Goal: Transaction & Acquisition: Purchase product/service

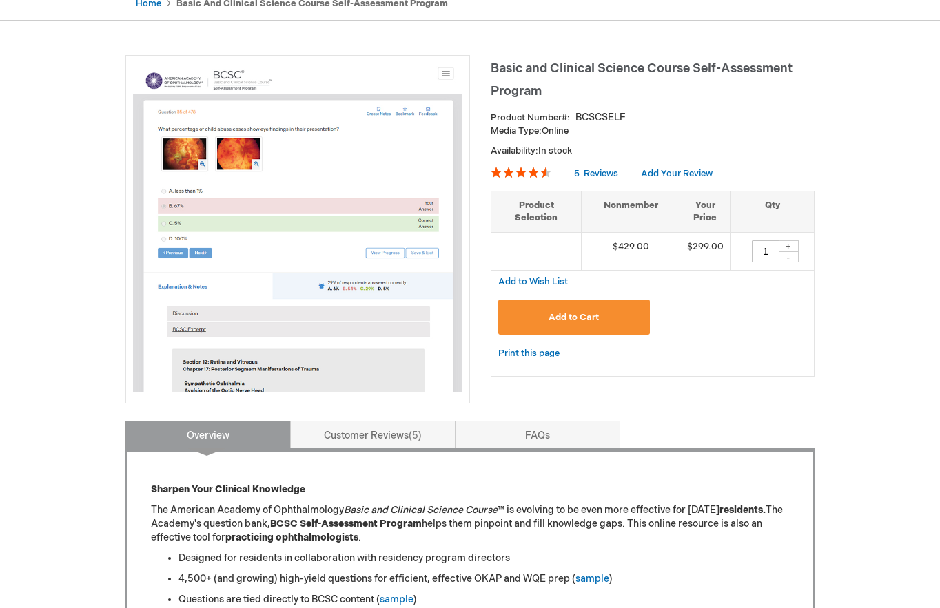
scroll to position [152, 0]
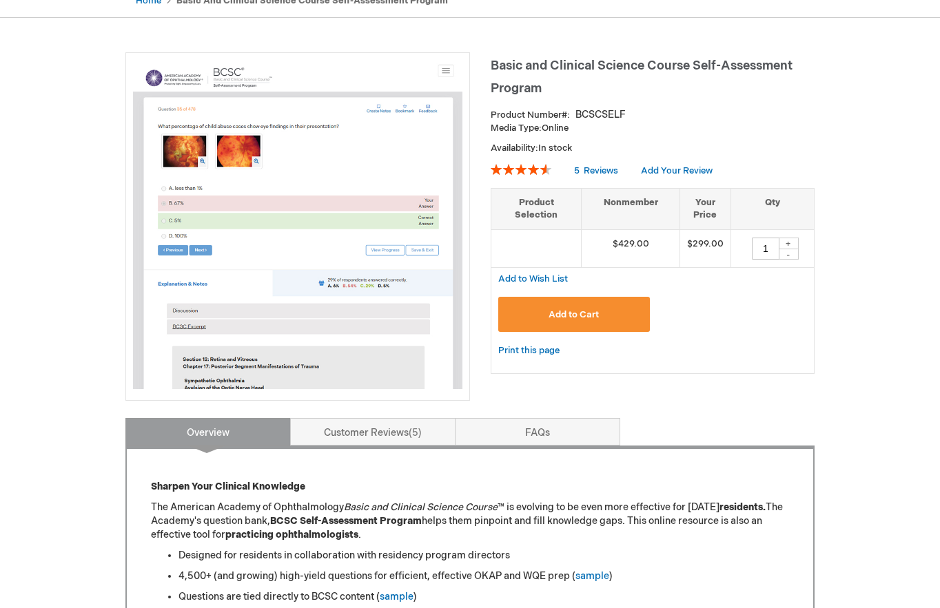
click at [786, 242] on div "+" at bounding box center [788, 244] width 21 height 12
type input "4"
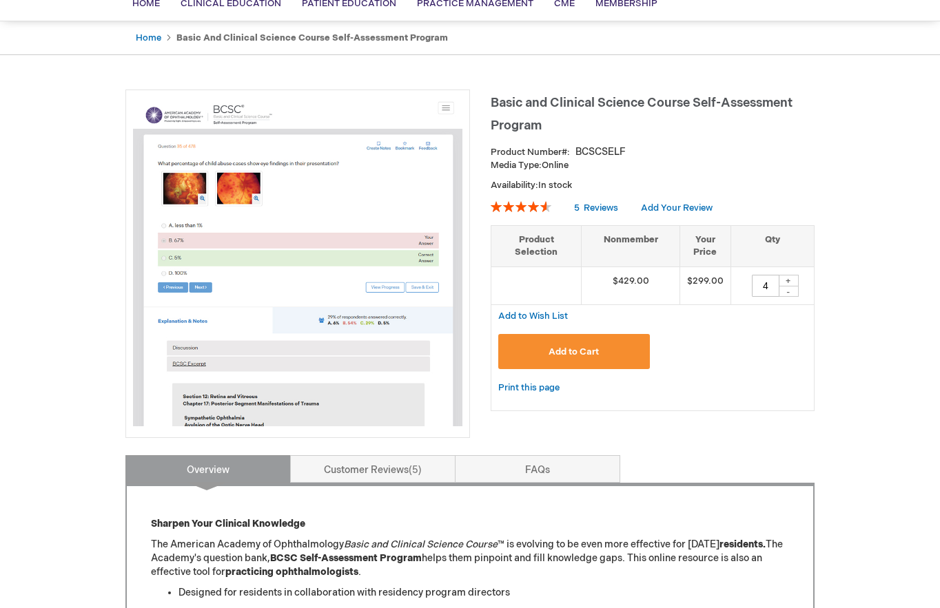
scroll to position [115, 0]
click at [592, 346] on span "Add to Cart" at bounding box center [573, 351] width 50 height 11
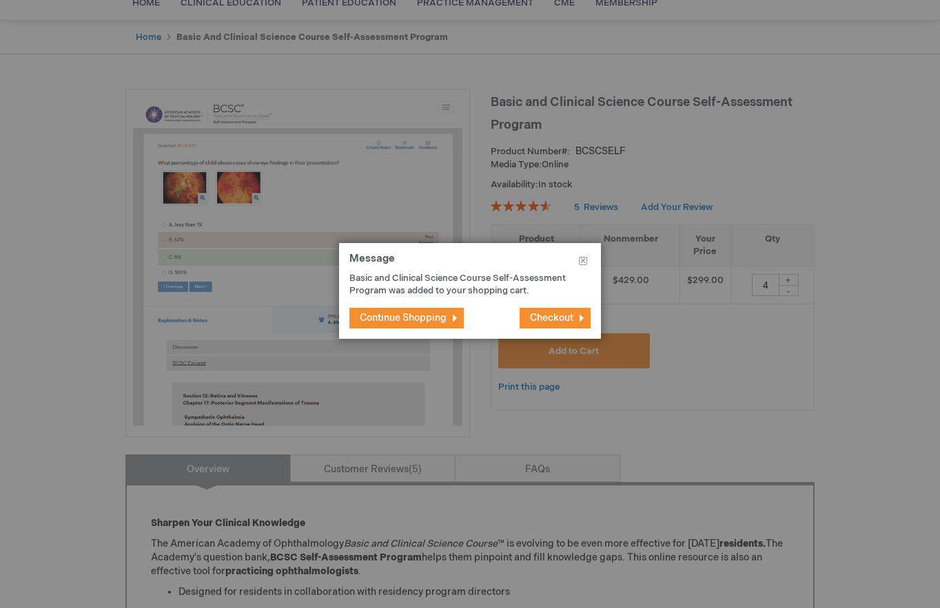
click at [442, 317] on span "Continue Shopping" at bounding box center [403, 318] width 87 height 12
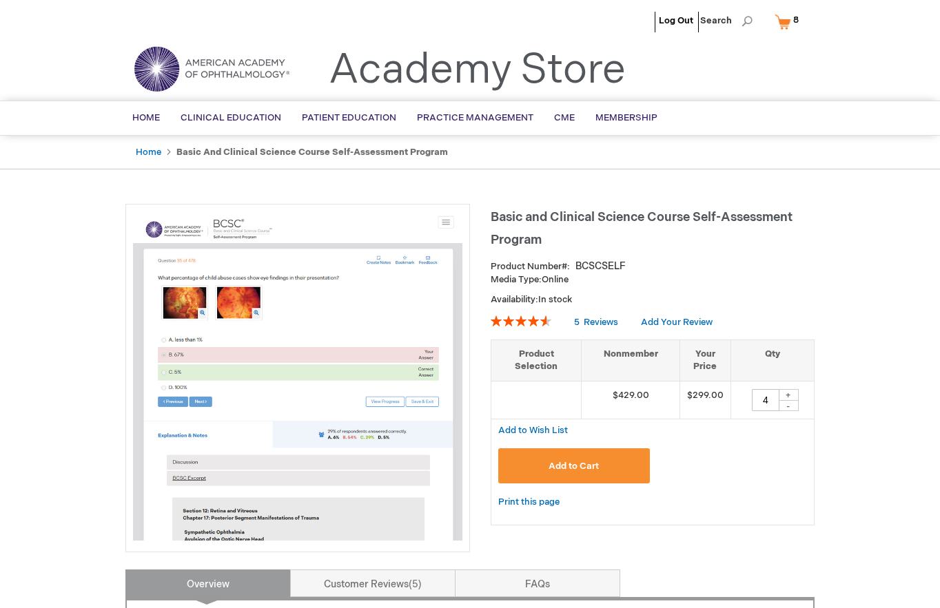
scroll to position [0, 0]
click at [784, 27] on link "My Cart 8 8 items" at bounding box center [789, 22] width 36 height 24
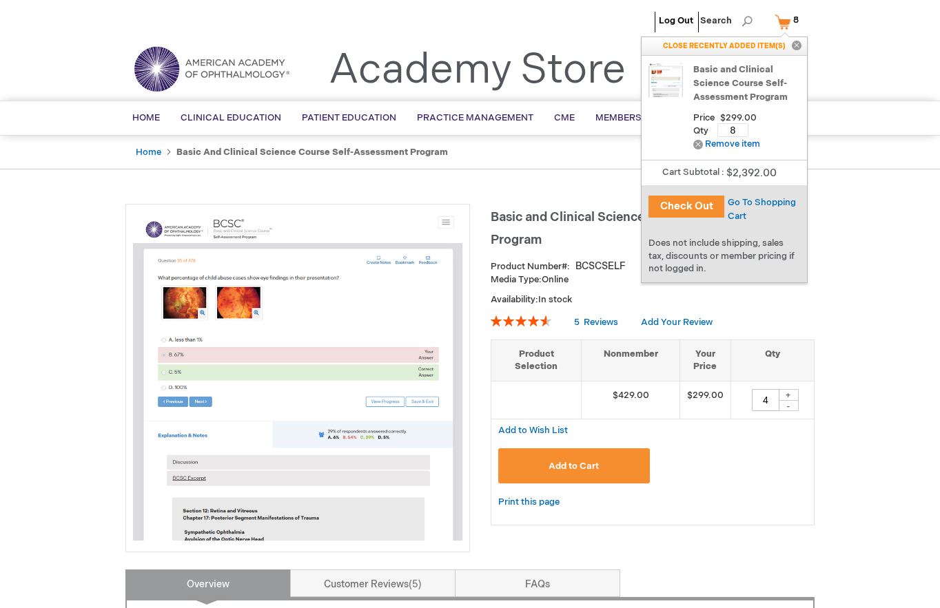
click at [733, 132] on input "8" at bounding box center [732, 130] width 31 height 14
type input "4"
type input "8"
click at [725, 204] on div "Go To Shopping Cart" at bounding box center [765, 210] width 83 height 28
click at [738, 206] on span "Go To Shopping Cart" at bounding box center [761, 209] width 68 height 25
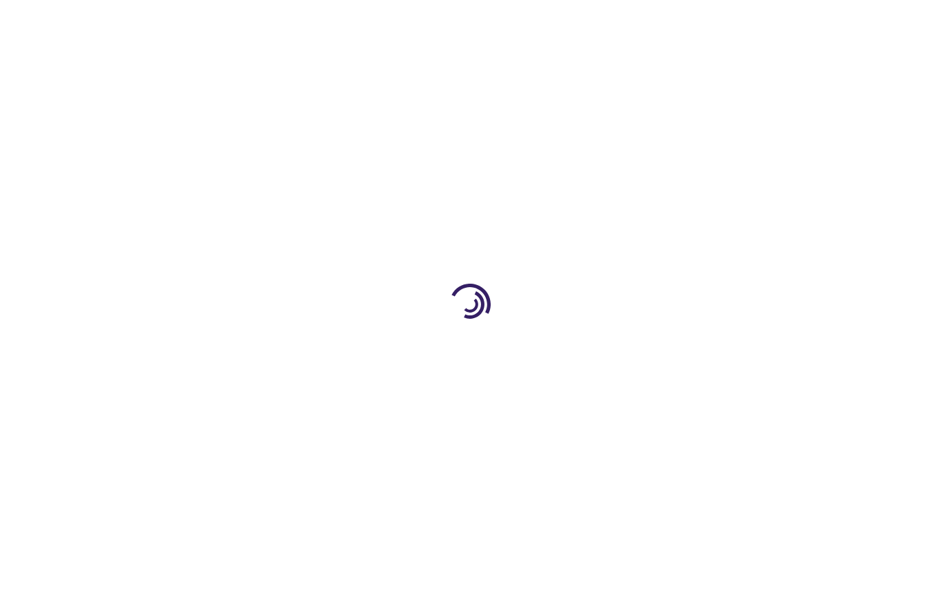
select select "US"
select select "35"
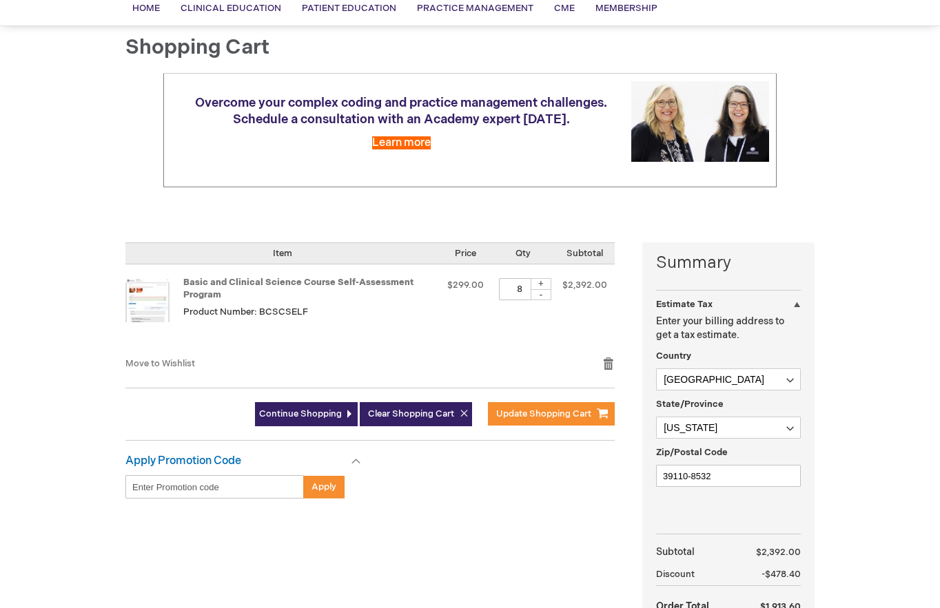
scroll to position [156, 0]
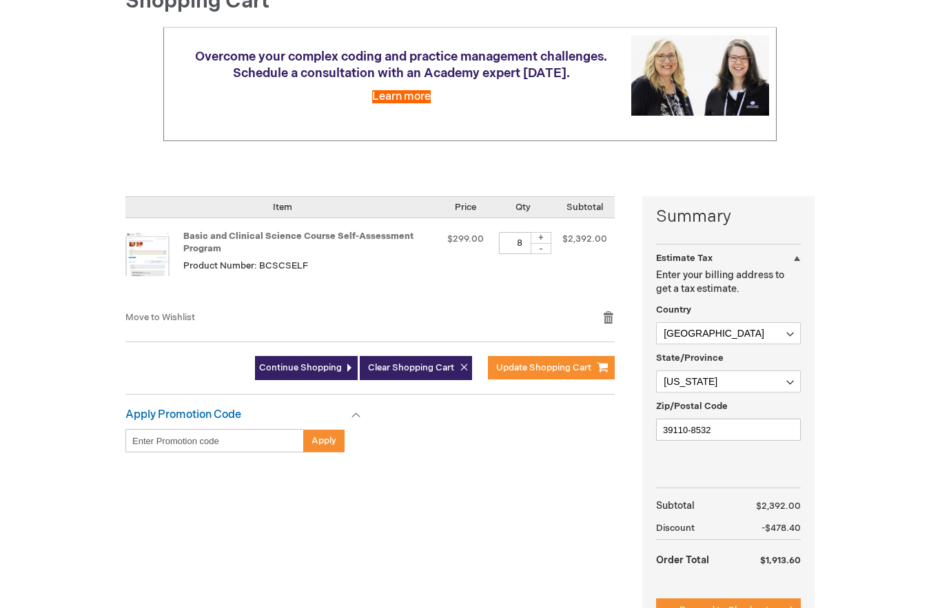
click at [539, 246] on div "-" at bounding box center [540, 248] width 21 height 11
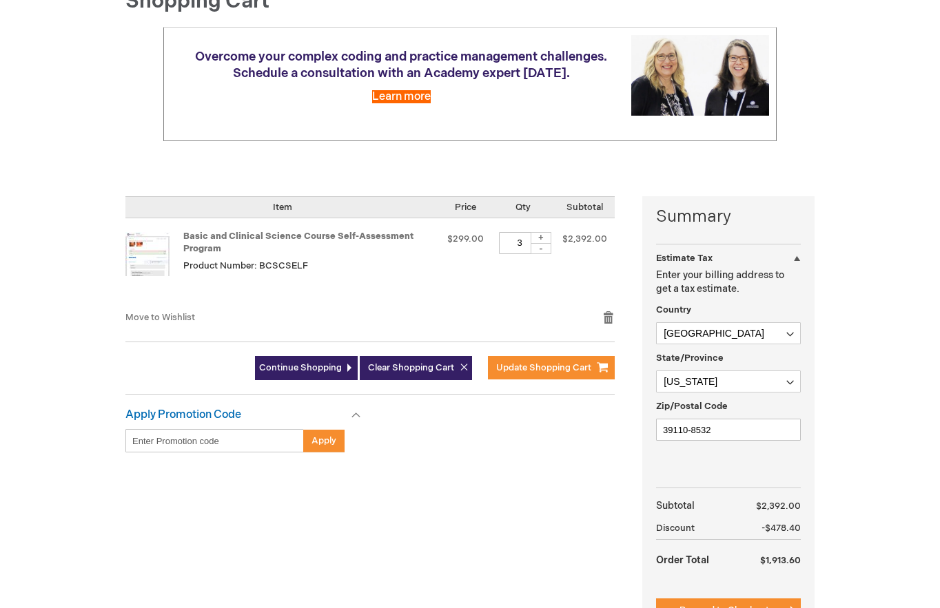
click at [543, 233] on div "+" at bounding box center [540, 238] width 21 height 12
type input "4"
click at [878, 376] on div "Log Out Search My Cart 8 8 items CLOSE RECENTLY ADDED ITEM(S) Close Recently ad…" at bounding box center [470, 381] width 940 height 1075
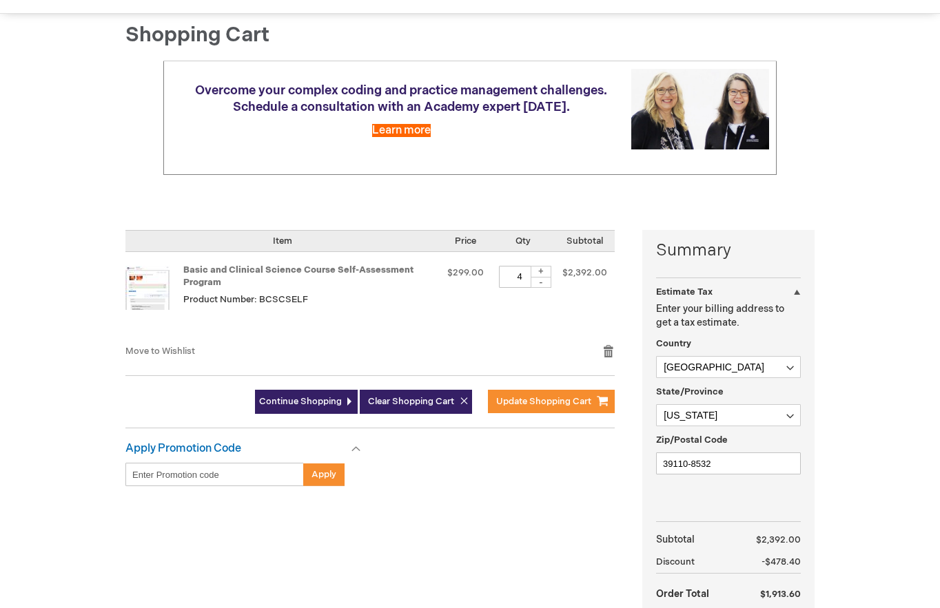
scroll to position [123, 0]
click at [612, 355] on link "Remove item" at bounding box center [608, 351] width 12 height 14
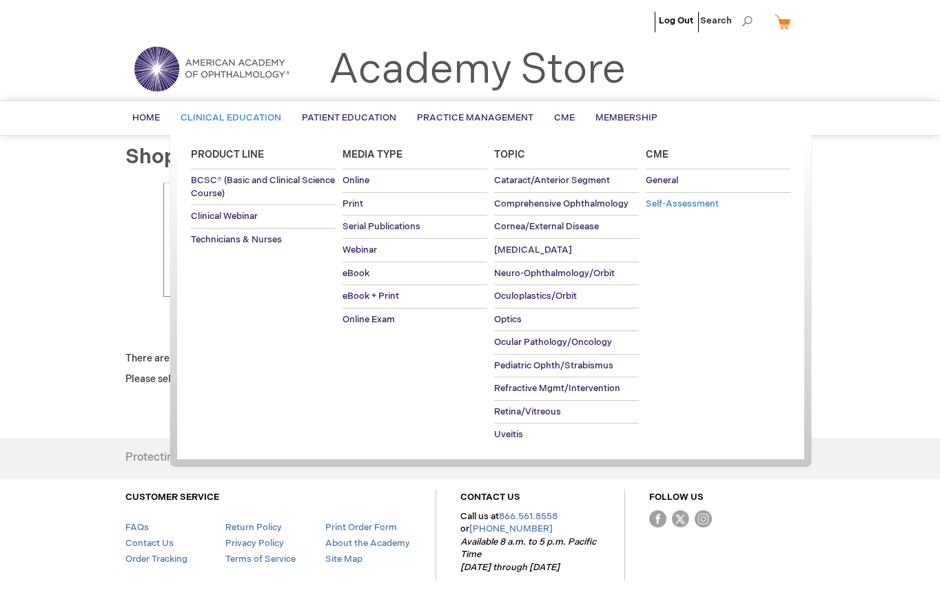
click at [670, 200] on span "Self-Assessment" at bounding box center [681, 203] width 73 height 11
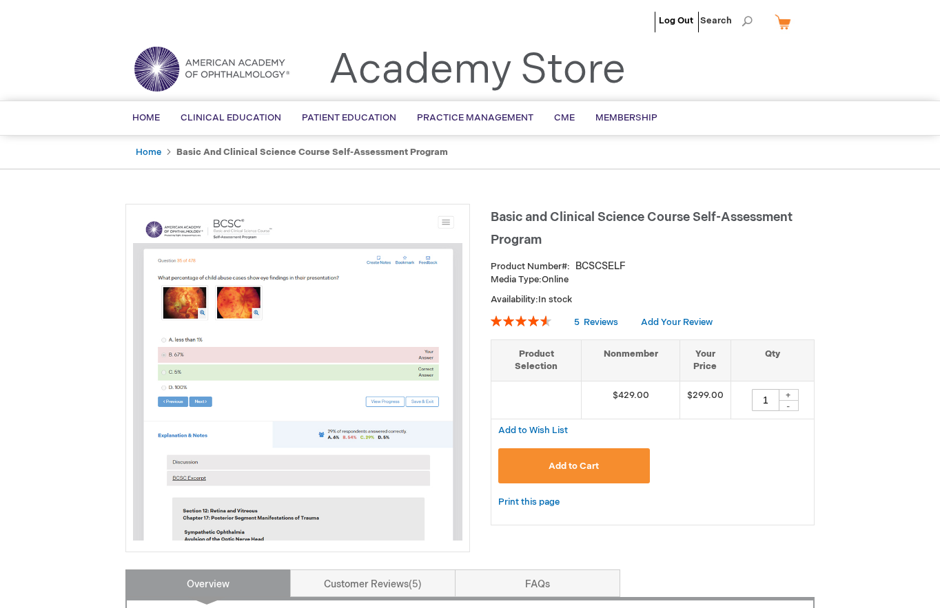
click at [792, 397] on div "+" at bounding box center [788, 395] width 21 height 12
type input "4"
click at [580, 467] on span "Add to Cart" at bounding box center [573, 466] width 50 height 11
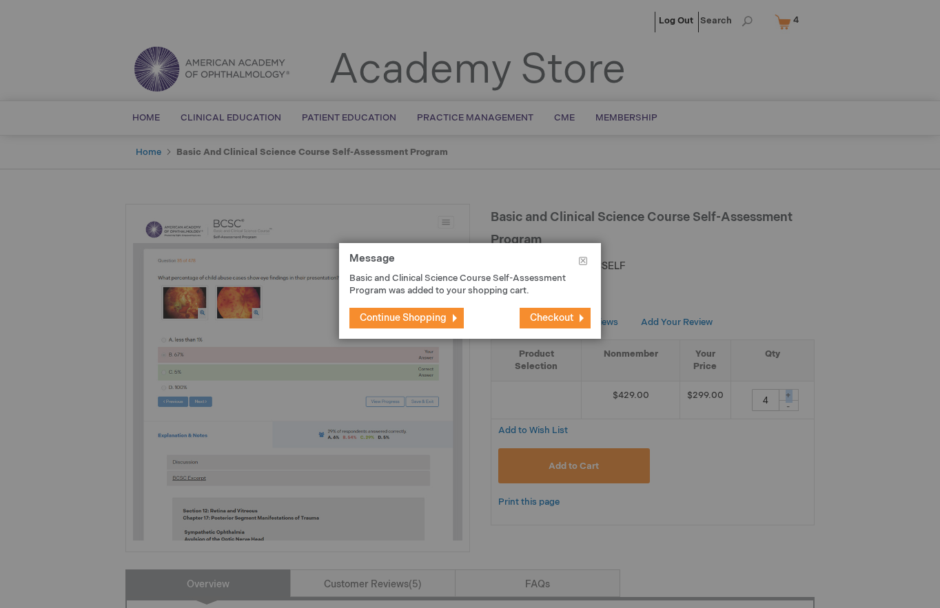
click at [578, 316] on button "Checkout" at bounding box center [554, 318] width 71 height 21
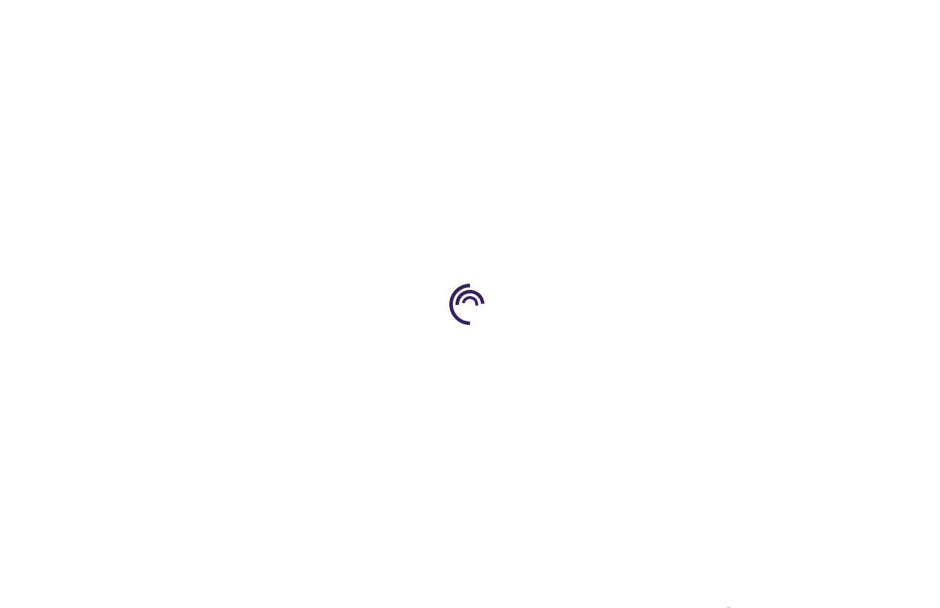
select select "US"
select select "35"
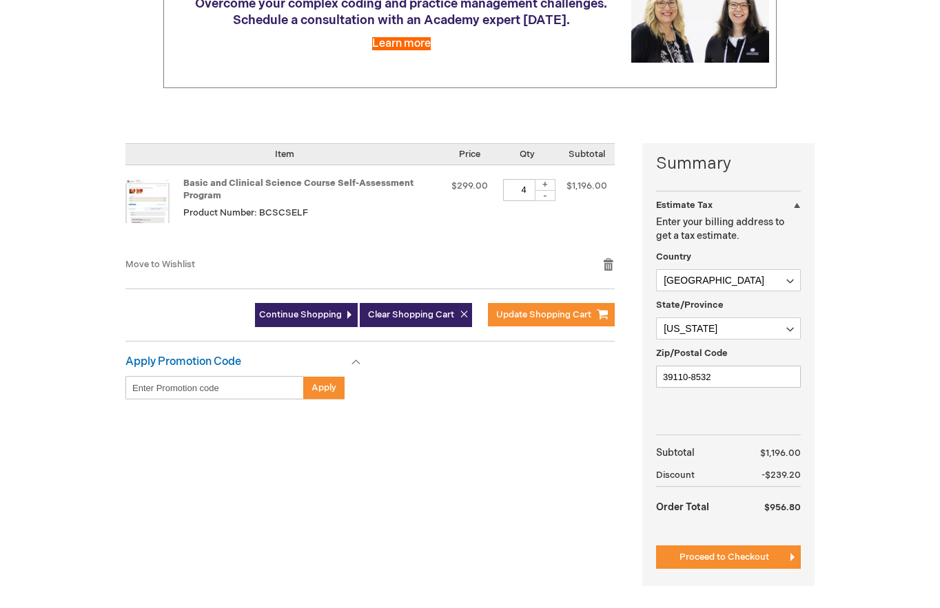
scroll to position [242, 0]
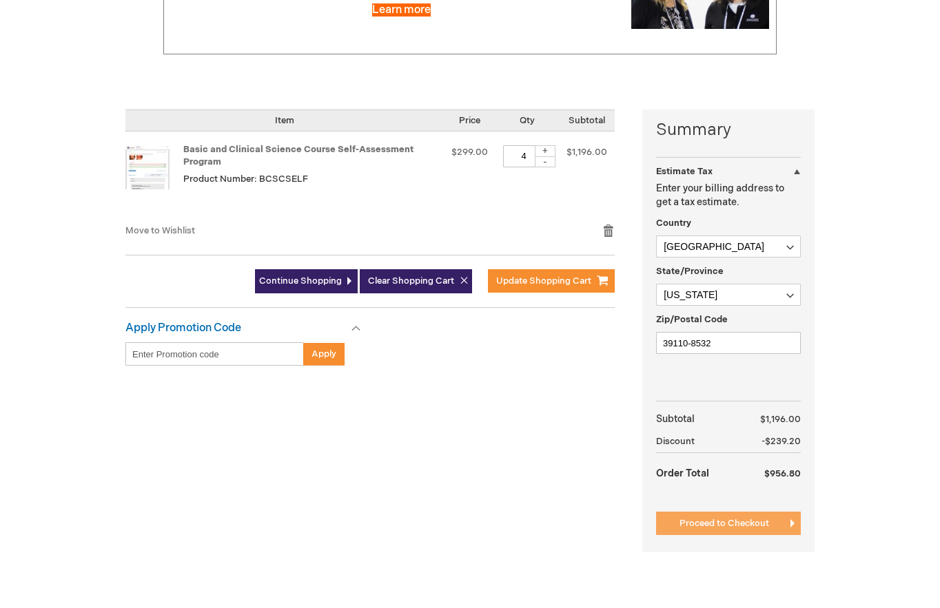
click at [727, 522] on span "Proceed to Checkout" at bounding box center [724, 523] width 90 height 11
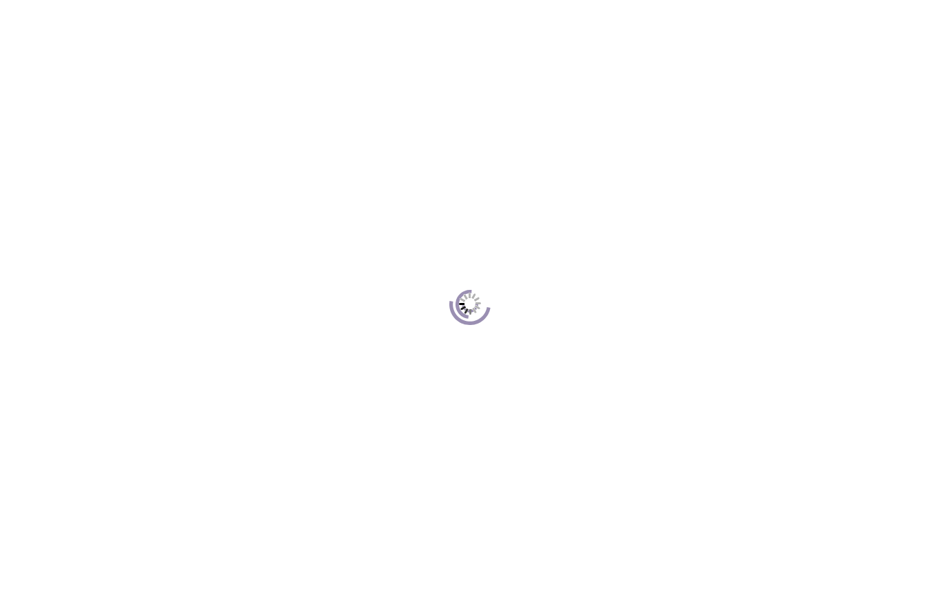
scroll to position [188, 0]
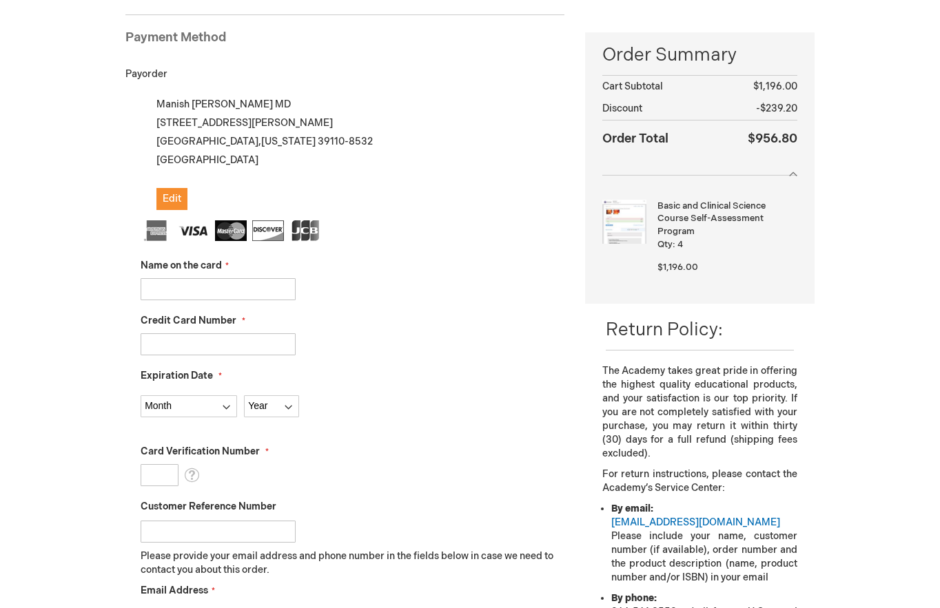
click at [232, 283] on input "Name on the card" at bounding box center [218, 289] width 155 height 22
type input "[PERSON_NAME]"
type input "4147099482809009"
type input "370"
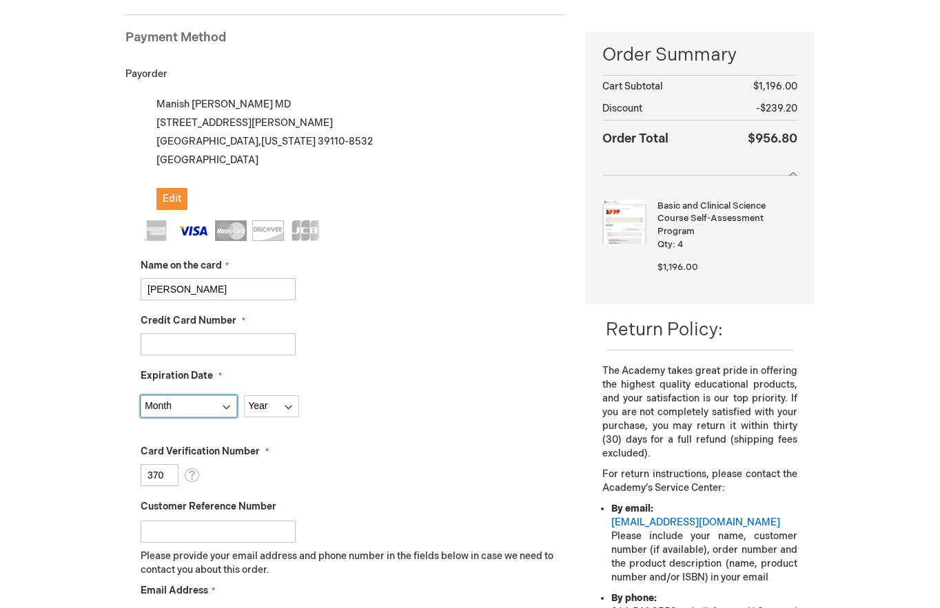
select select "2"
select select "2029"
drag, startPoint x: 167, startPoint y: 475, endPoint x: 98, endPoint y: 475, distance: 69.6
click at [98, 475] on div "Log Out Search My Cart 4 4 items CLOSE RECENTLY ADDED ITEM(S) Close Recently ad…" at bounding box center [470, 498] width 940 height 1373
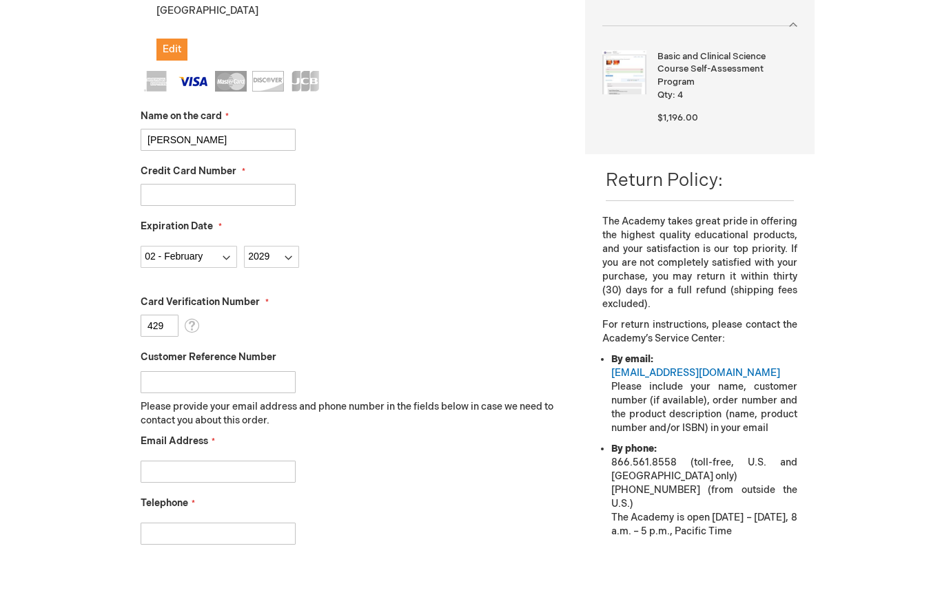
scroll to position [350, 0]
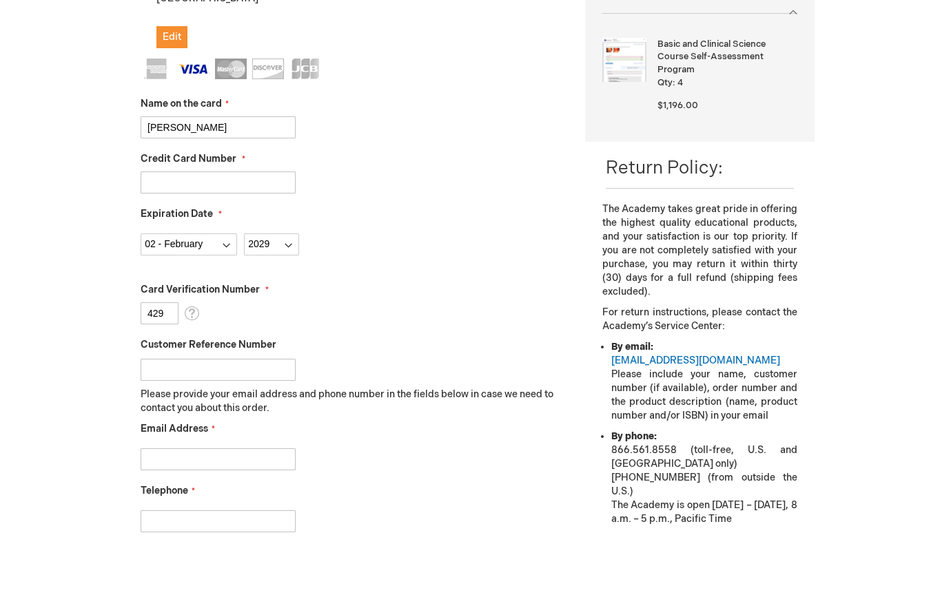
type input "429"
type input "manish.harrigill@gmail.com"
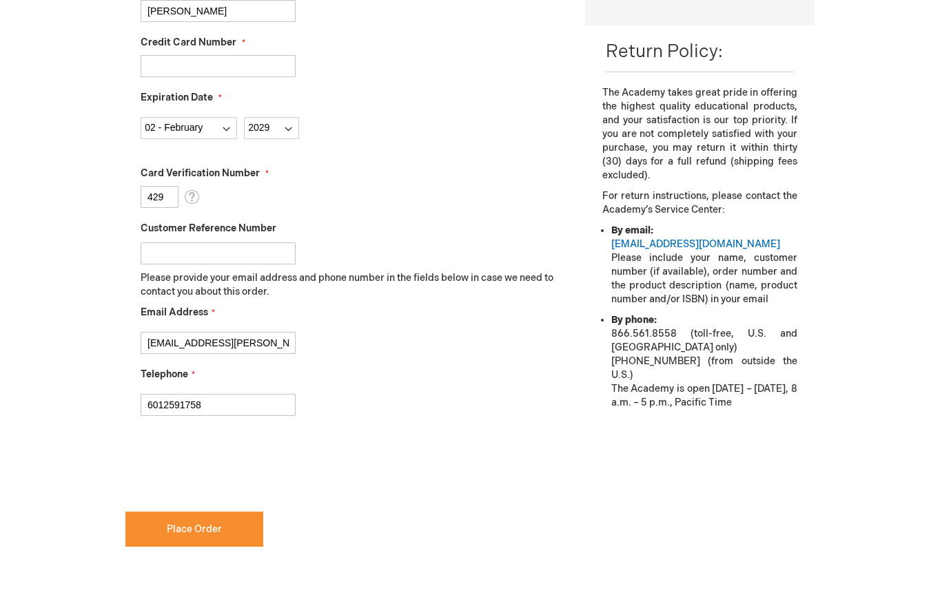
scroll to position [502, 0]
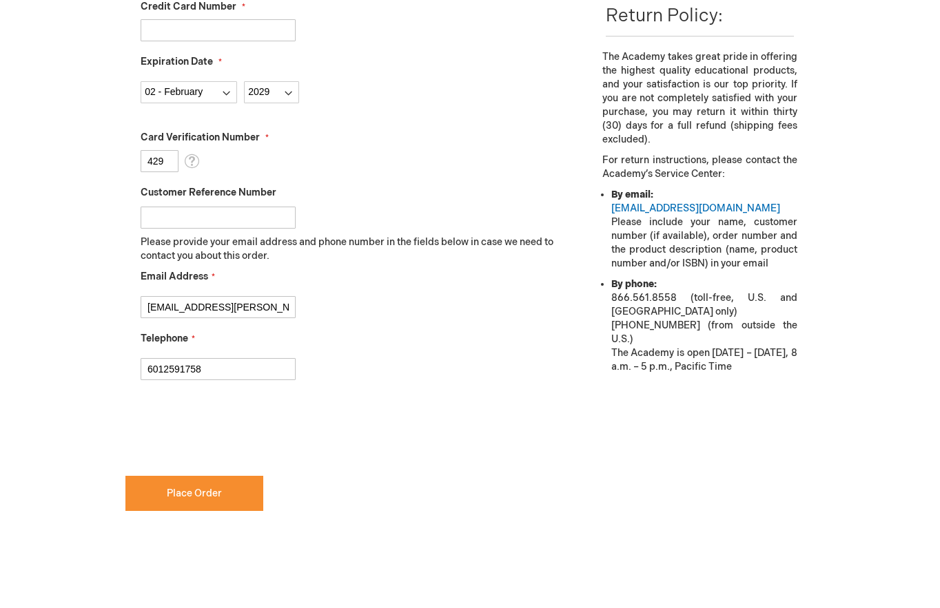
type input "6012591758"
checkbox input "true"
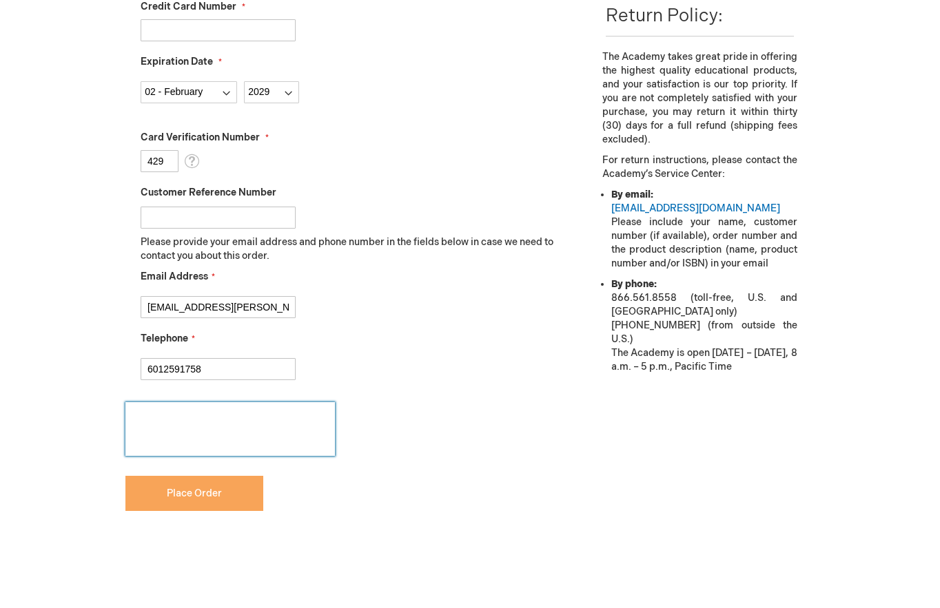
click at [202, 496] on span "Place Order" at bounding box center [194, 494] width 55 height 12
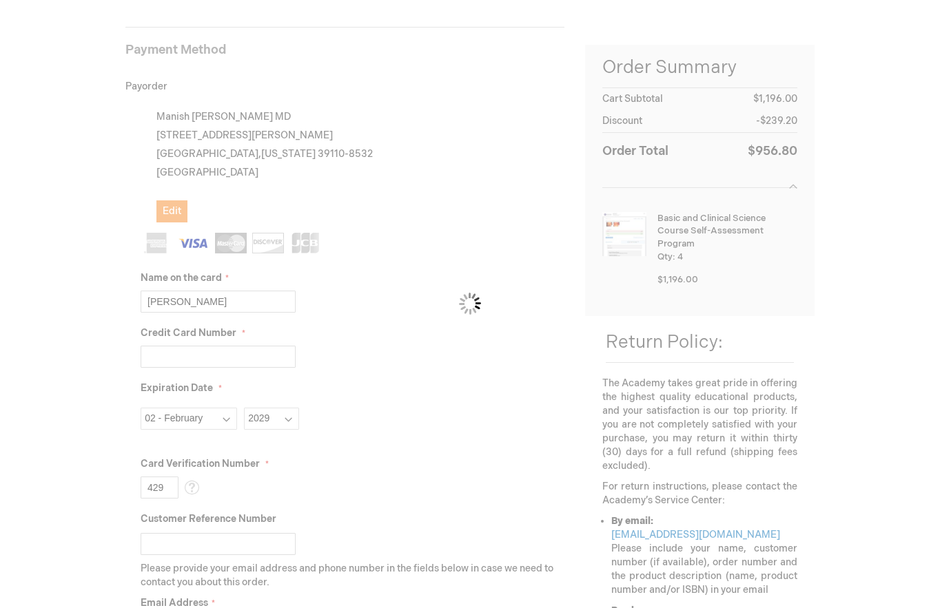
scroll to position [178, 0]
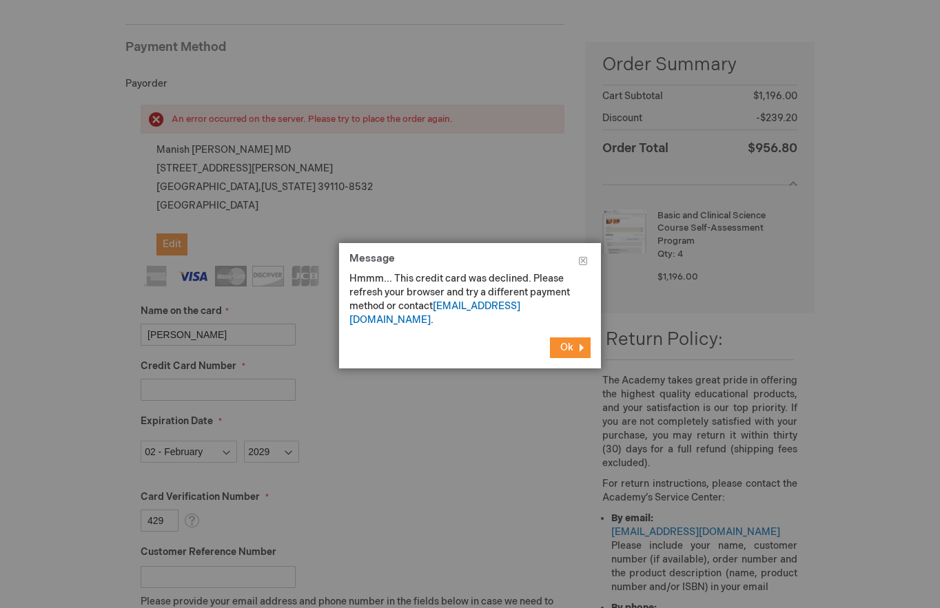
click at [579, 340] on button "Ok" at bounding box center [570, 348] width 41 height 21
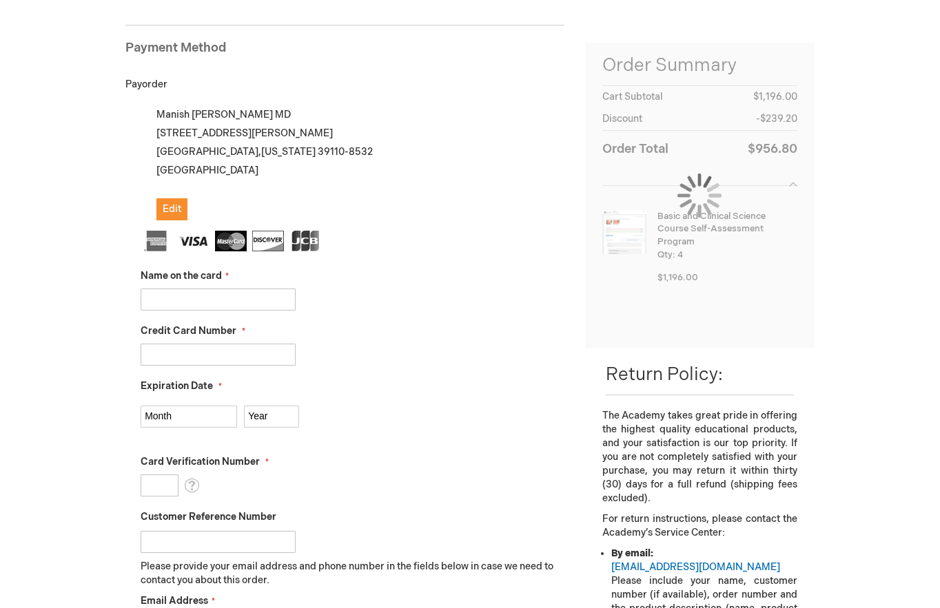
scroll to position [209, 0]
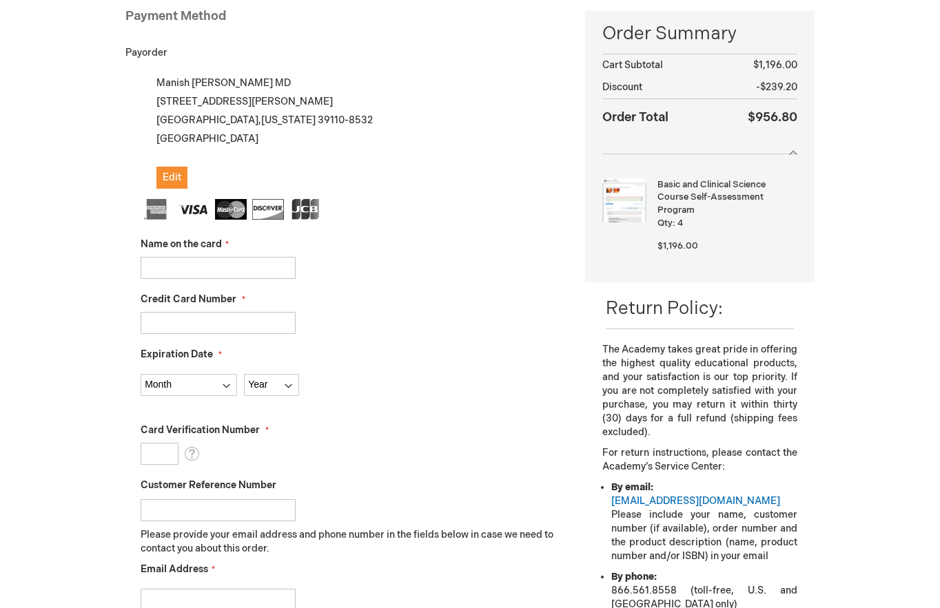
click at [216, 276] on input "Name on the card" at bounding box center [218, 268] width 155 height 22
type input "[CREDIT_CARD_NUMBER]"
type input "370"
drag, startPoint x: 240, startPoint y: 320, endPoint x: 56, endPoint y: 298, distance: 184.5
click at [56, 298] on div "Log Out Search My Cart 4 4 items CLOSE RECENTLY ADDED ITEM(S) Close Recently ad…" at bounding box center [470, 477] width 940 height 1373
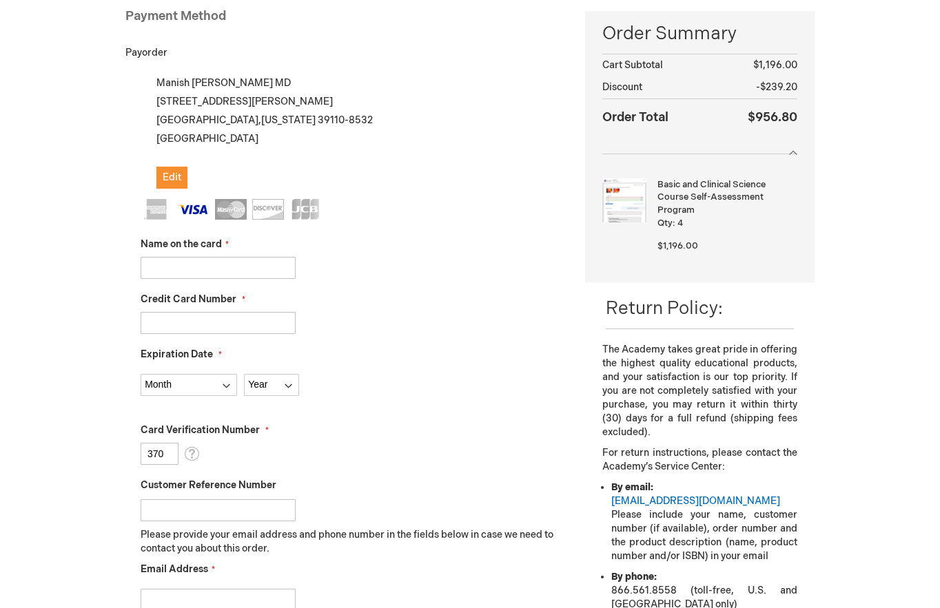
type input "4147098452325962"
select select "2"
click at [275, 396] on fieldset "Name on the card Credit Card Number 4147098452325962 Expiration Date Month 01 -…" at bounding box center [353, 443] width 424 height 488
select select "2029"
drag, startPoint x: 170, startPoint y: 457, endPoint x: 83, endPoint y: 439, distance: 89.3
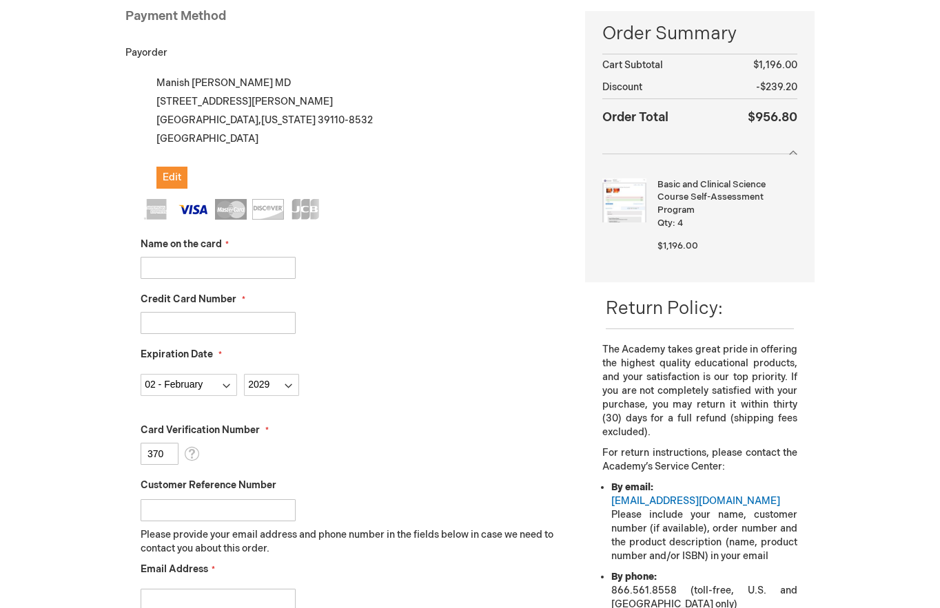
click at [83, 439] on div "Log Out Search My Cart 4 4 items CLOSE RECENTLY ADDED ITEM(S) Close Recently ad…" at bounding box center [470, 477] width 940 height 1373
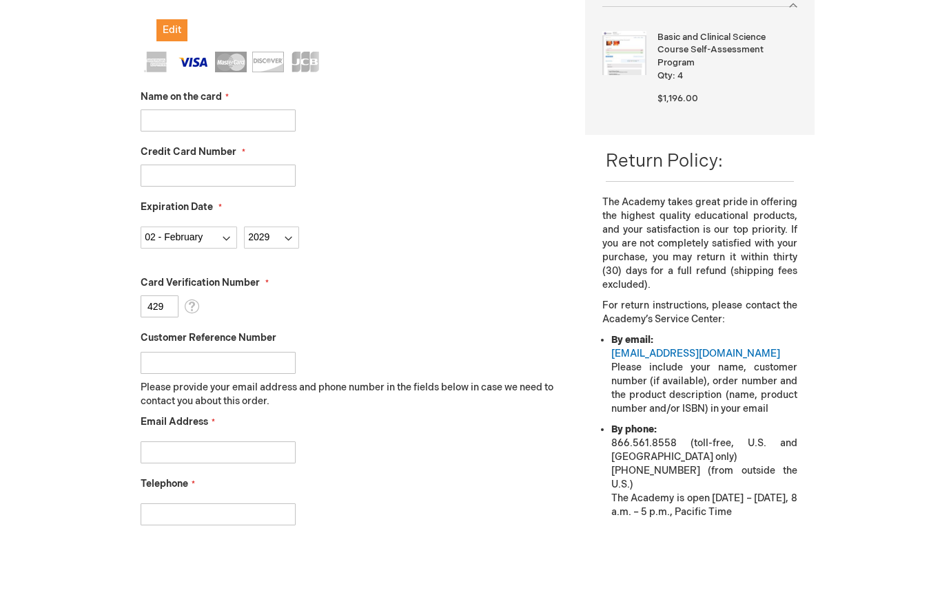
scroll to position [371, 0]
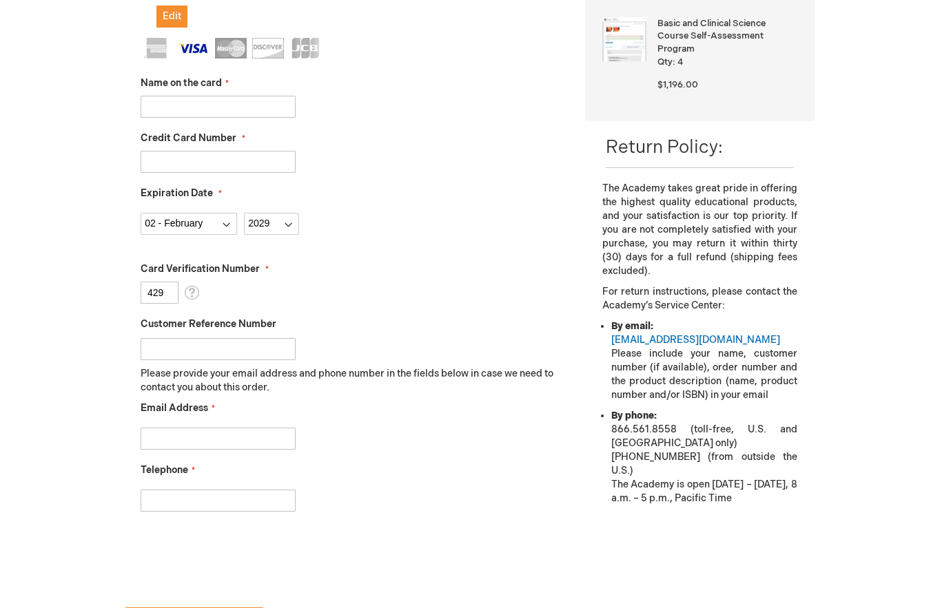
type input "429"
type input "M"
type input "[EMAIL_ADDRESS][PERSON_NAME][DOMAIN_NAME]"
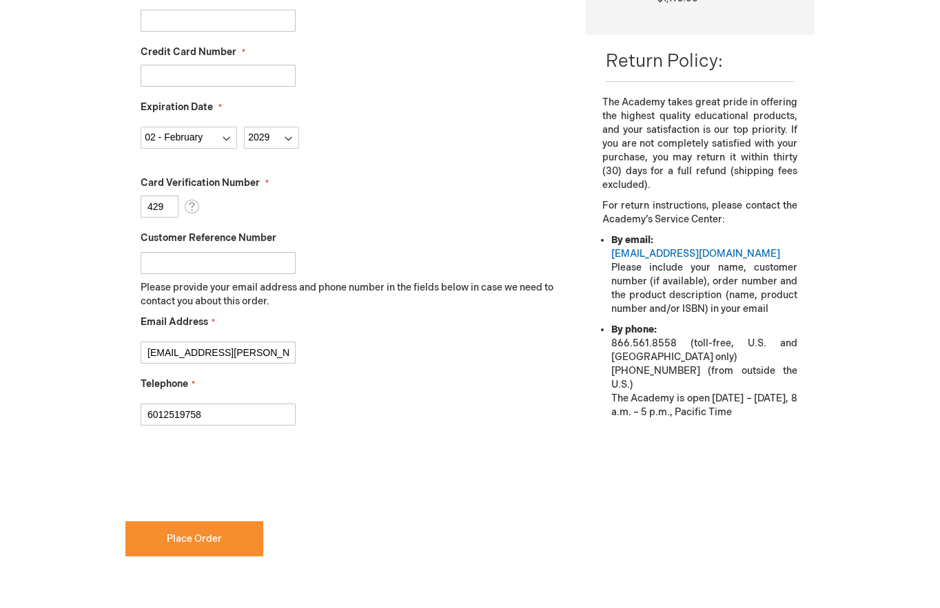
scroll to position [480, 0]
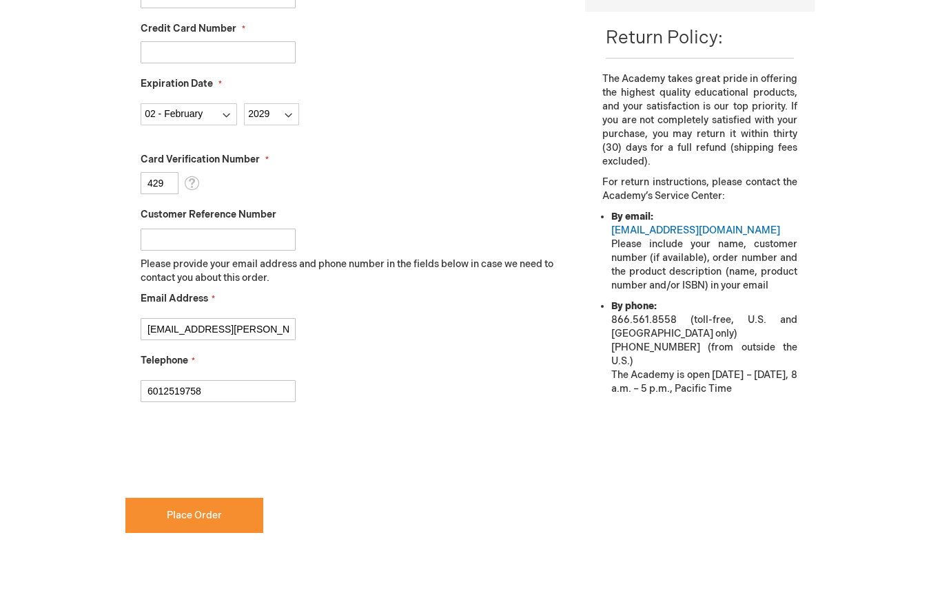
type input "6012519758"
checkbox input "true"
click at [179, 393] on input "6012519758" at bounding box center [218, 391] width 155 height 22
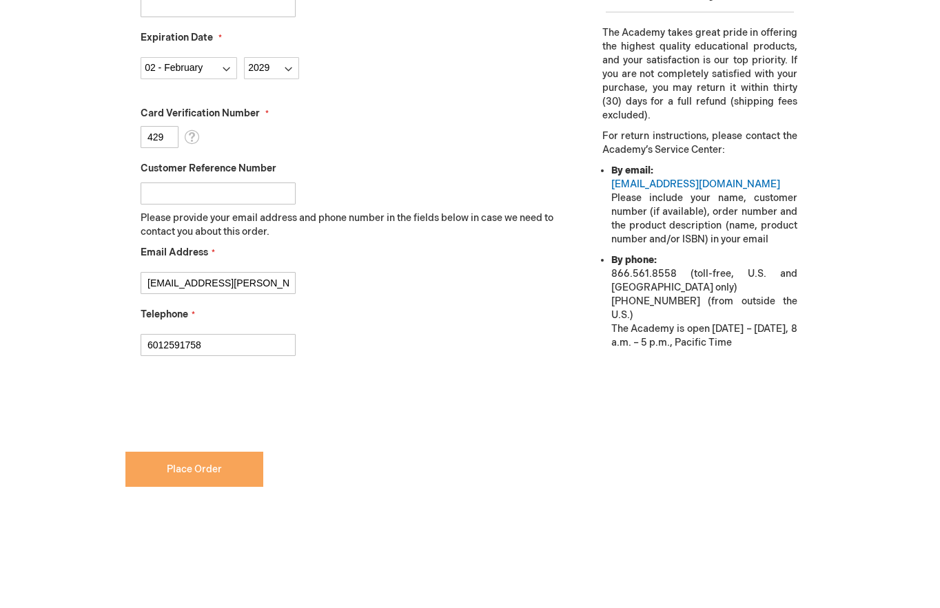
type input "6012591758"
click at [220, 467] on span "Place Order" at bounding box center [194, 470] width 55 height 12
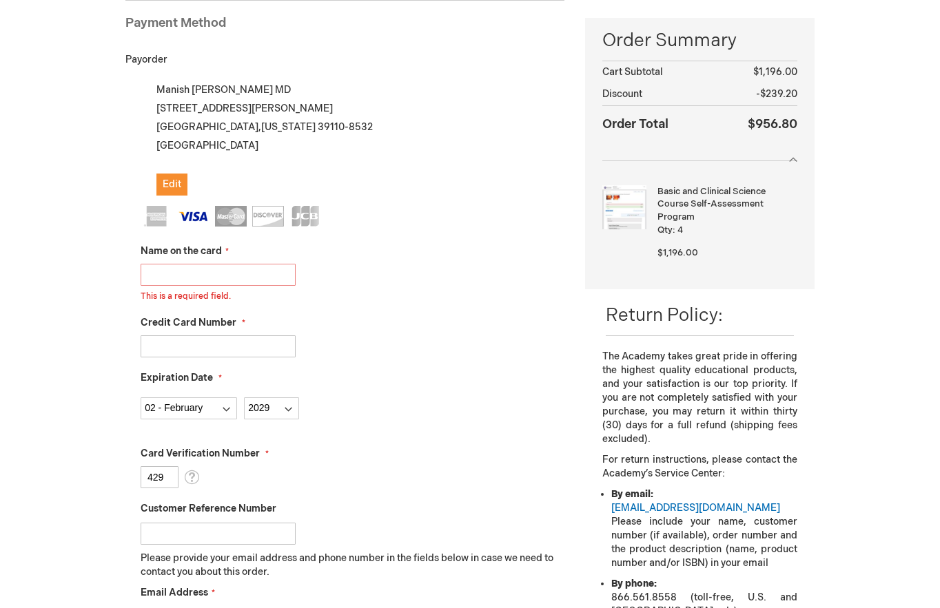
scroll to position [160, 0]
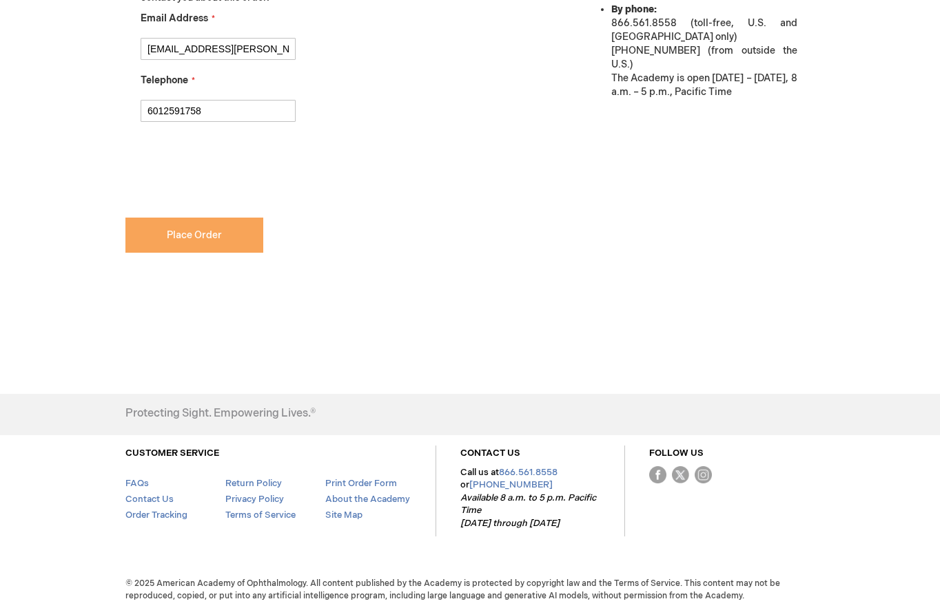
type input "[PERSON_NAME]"
click at [229, 231] on button "Place Order" at bounding box center [194, 235] width 138 height 35
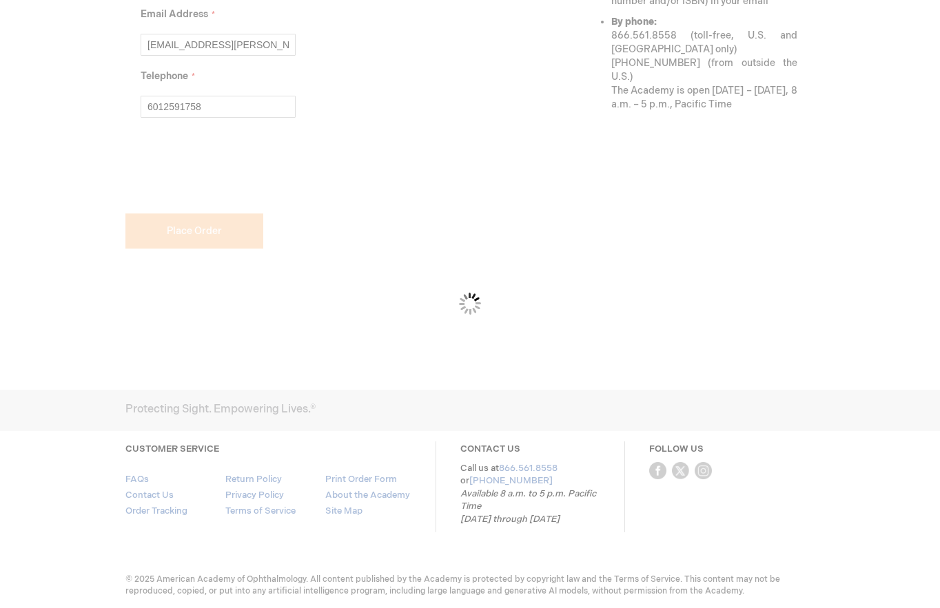
scroll to position [760, 0]
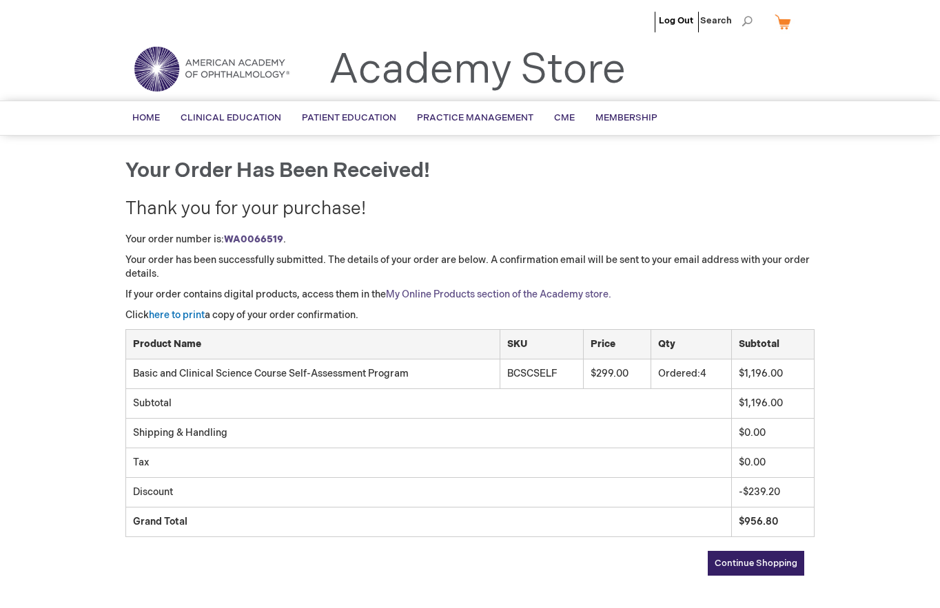
click at [440, 298] on link "My Online Products section of the Academy store." at bounding box center [498, 295] width 225 height 12
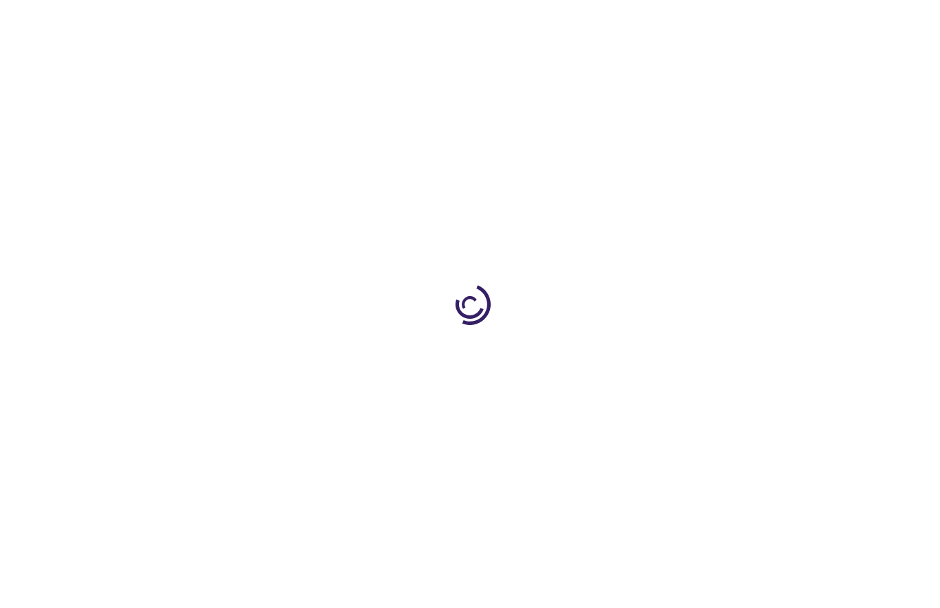
type input "1"
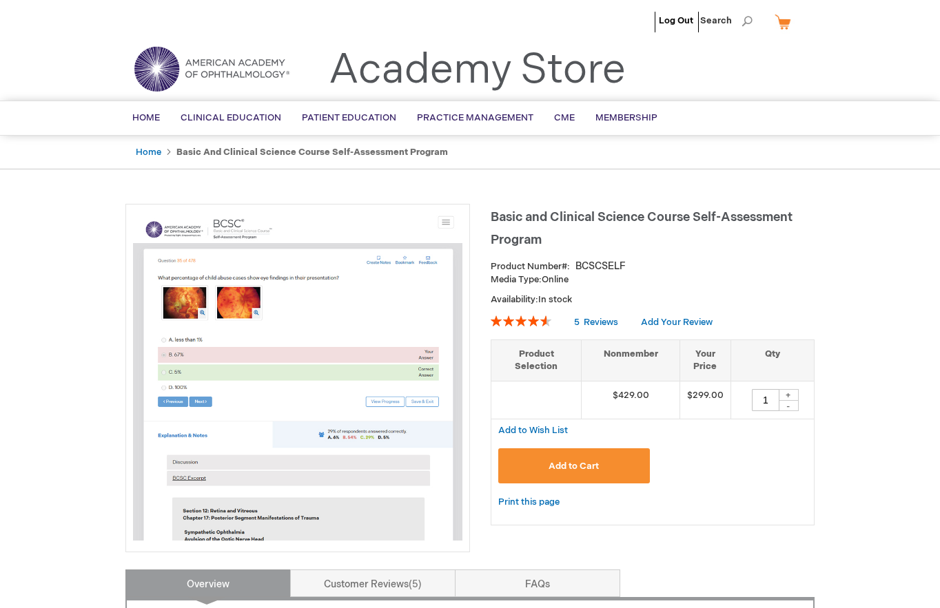
click at [162, 151] on li "Home" at bounding box center [155, 152] width 39 height 13
click at [150, 150] on link "Home" at bounding box center [148, 152] width 25 height 11
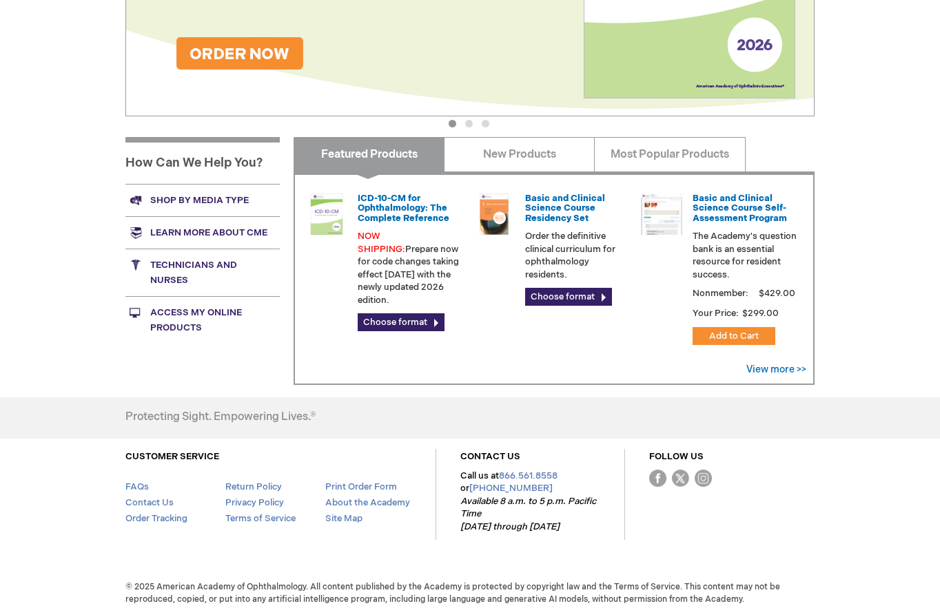
scroll to position [396, 0]
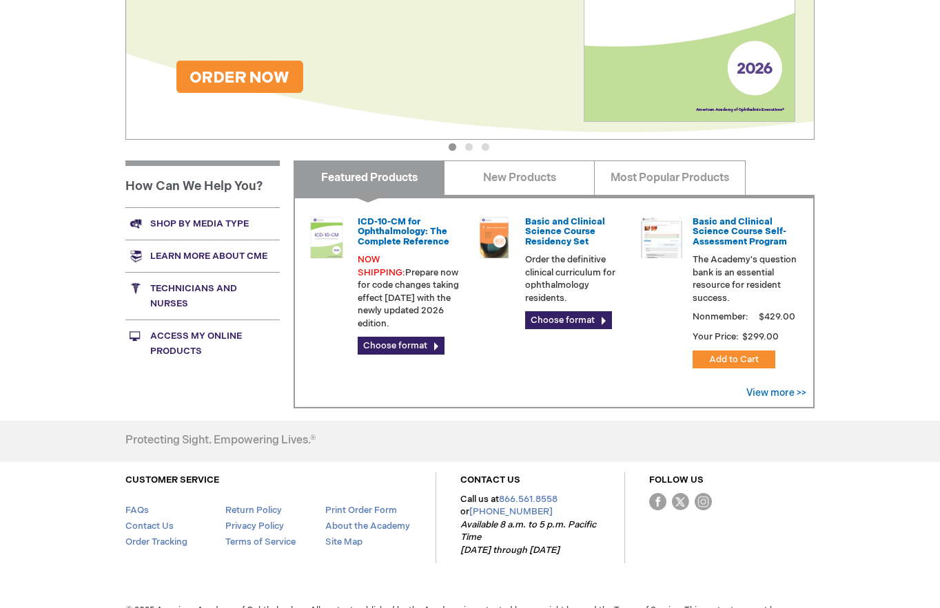
click at [176, 336] on link "Access My Online Products" at bounding box center [202, 344] width 154 height 48
